Goal: Check status: Check status

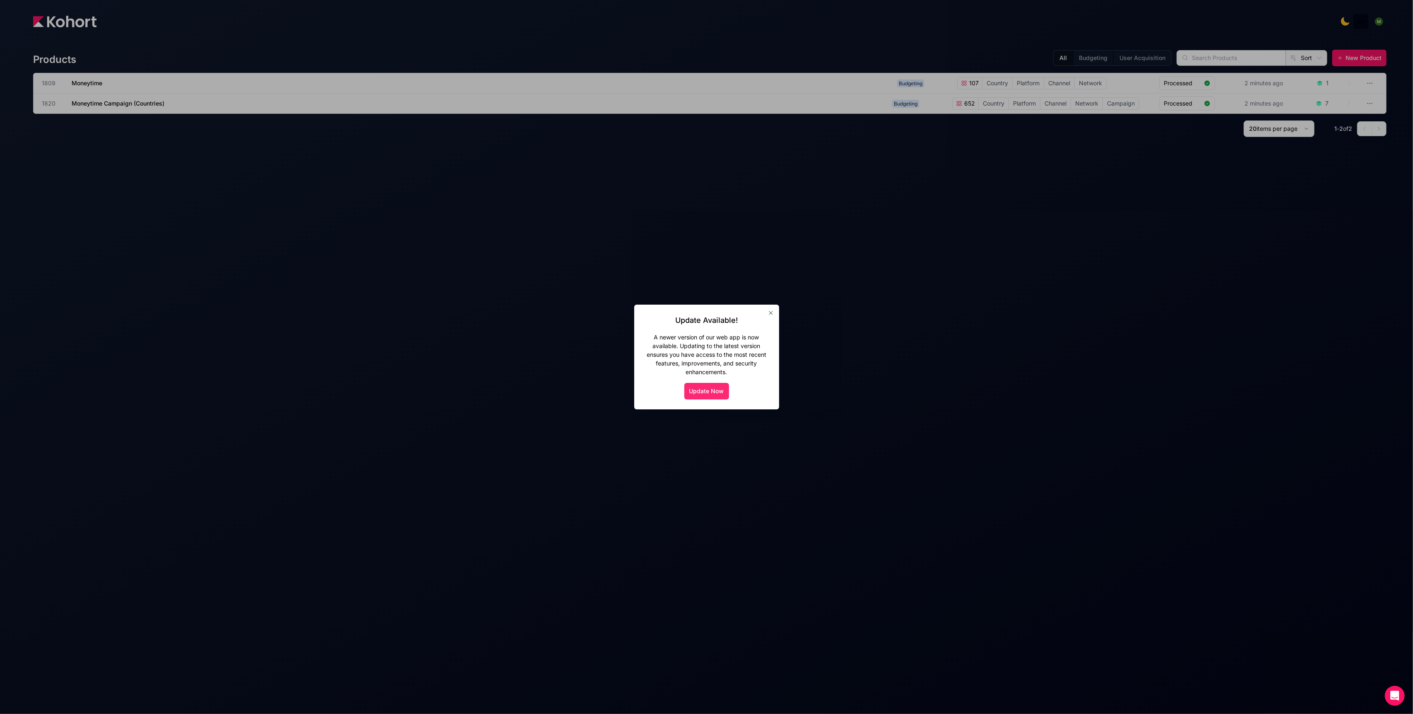
click at [698, 389] on button "Update Now" at bounding box center [706, 391] width 45 height 17
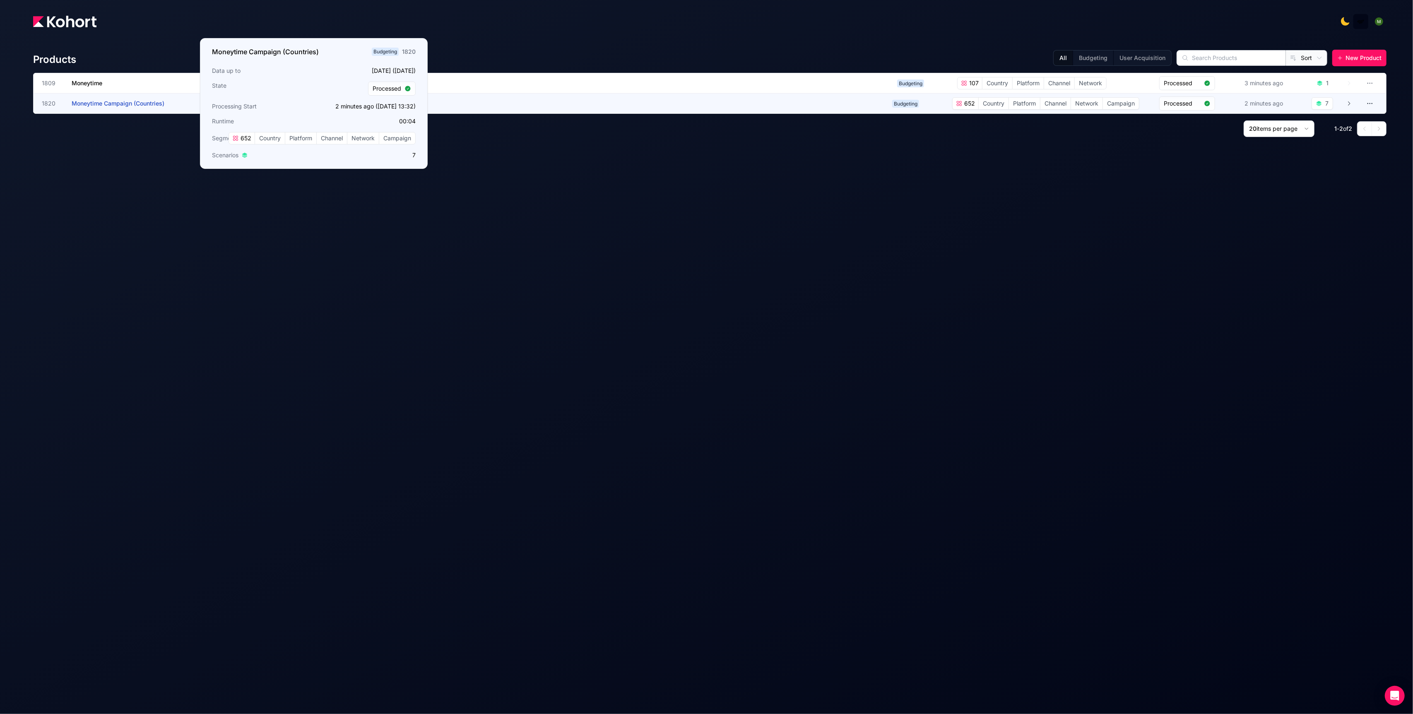
click at [129, 103] on span "Moneytime Campaign (Countries)" at bounding box center [118, 103] width 93 height 7
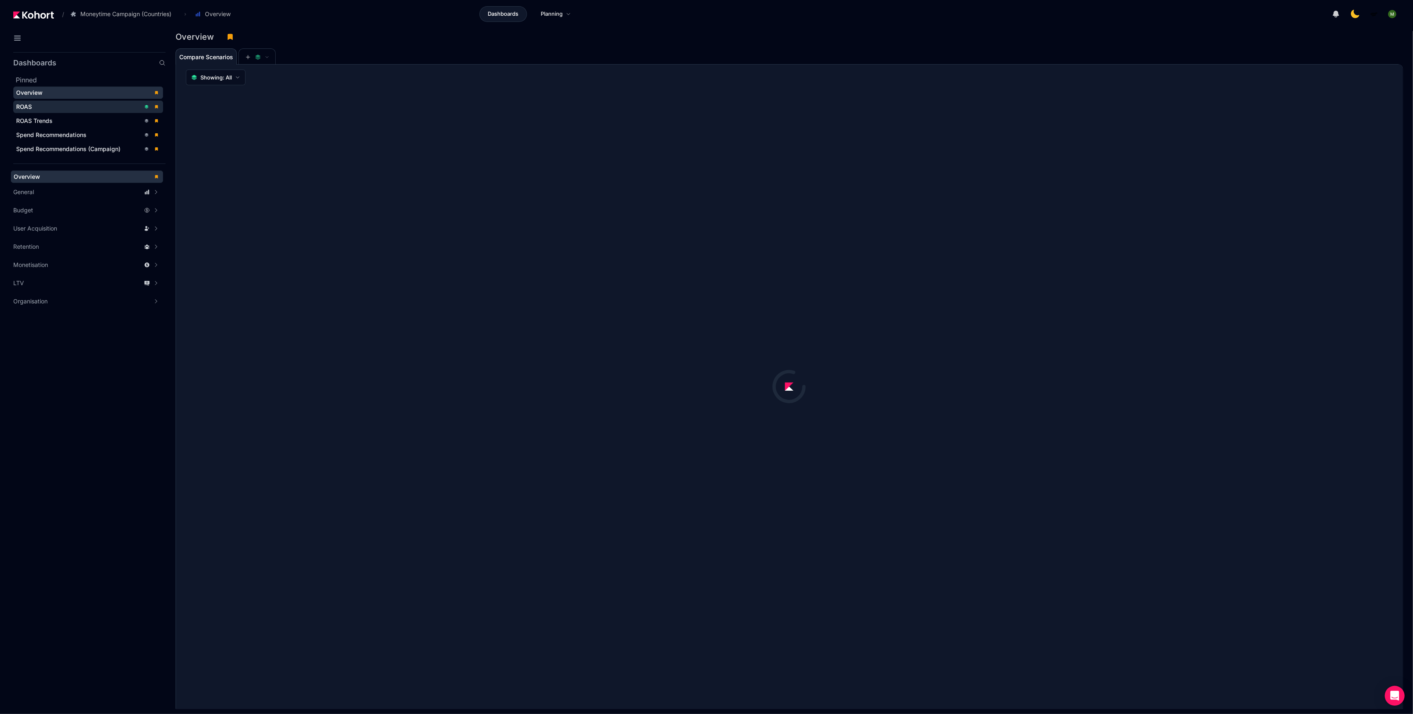
click at [66, 101] on span "ROAS" at bounding box center [88, 107] width 150 height 12
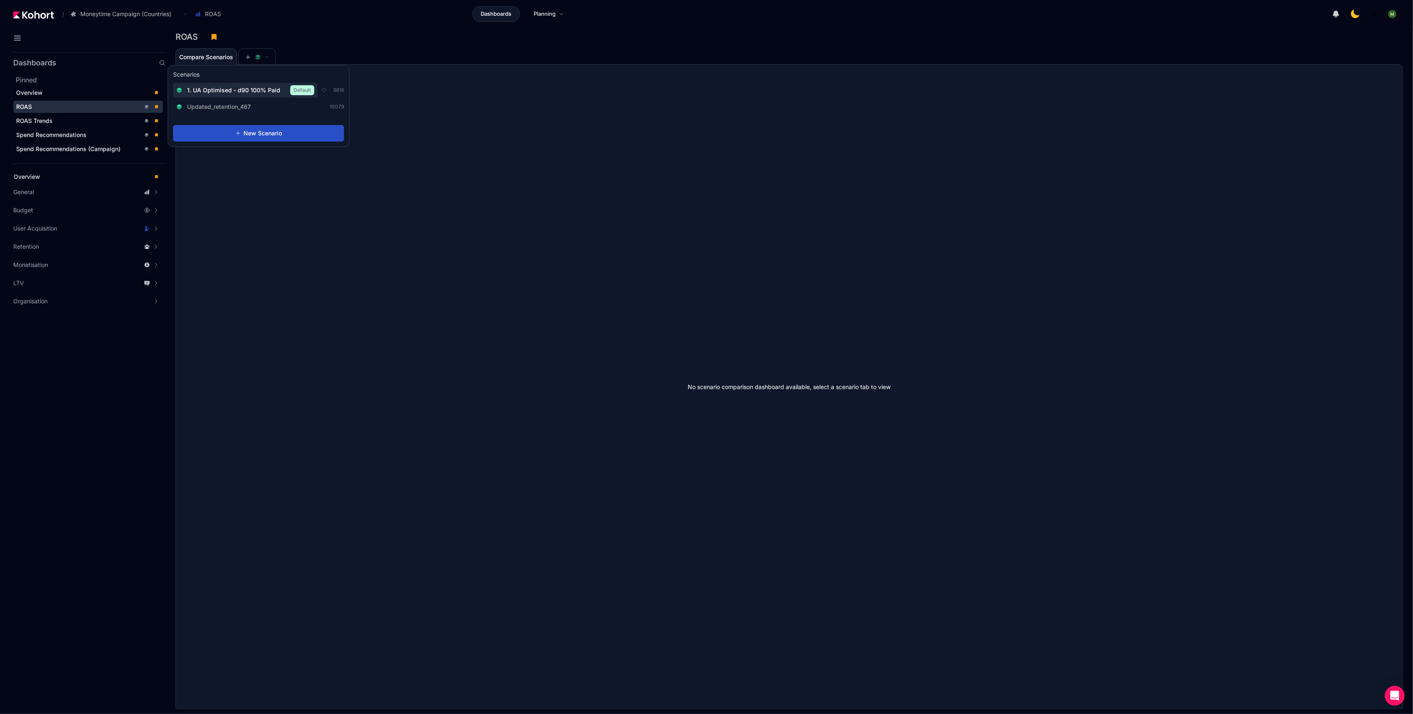
click at [251, 90] on span "1. UA Optimised - d90 100% Paid" at bounding box center [233, 90] width 93 height 8
